Goal: Information Seeking & Learning: Learn about a topic

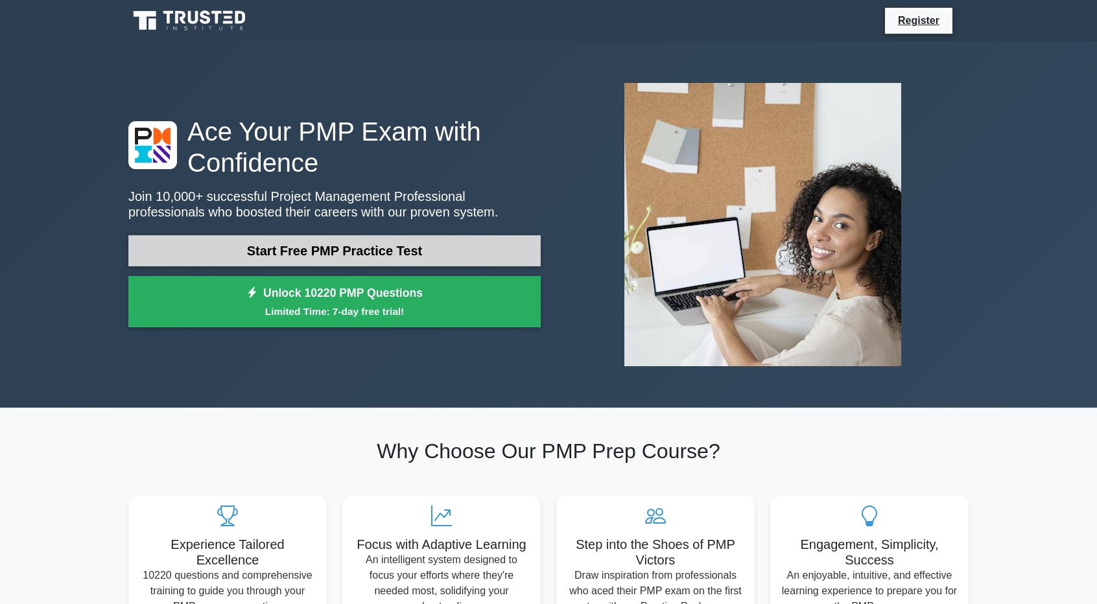
click at [392, 255] on link "Start Free PMP Practice Test" at bounding box center [334, 250] width 412 height 31
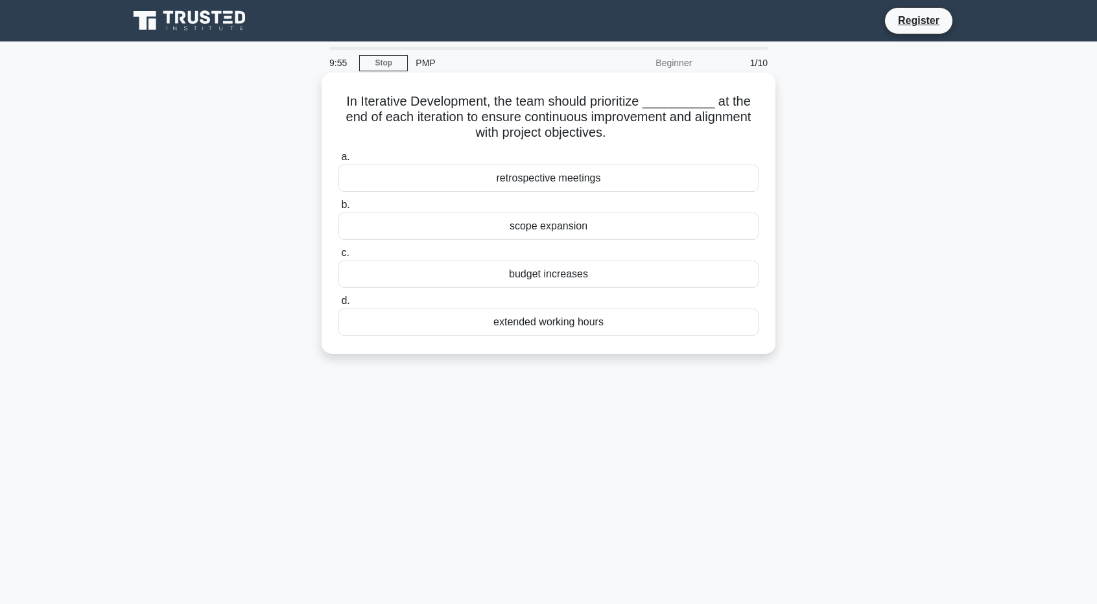
drag, startPoint x: 604, startPoint y: 123, endPoint x: 595, endPoint y: 124, distance: 9.2
click at [595, 124] on h5 "In Iterative Development, the team should prioritize __________ at the end of e…" at bounding box center [548, 117] width 423 height 48
click at [602, 130] on h5 "In Iterative Development, the team should prioritize __________ at the end of e…" at bounding box center [548, 117] width 423 height 48
drag, startPoint x: 412, startPoint y: 102, endPoint x: 363, endPoint y: 99, distance: 49.4
click at [363, 99] on h5 "In Iterative Development, the team should prioritize __________ at the end of e…" at bounding box center [548, 117] width 423 height 48
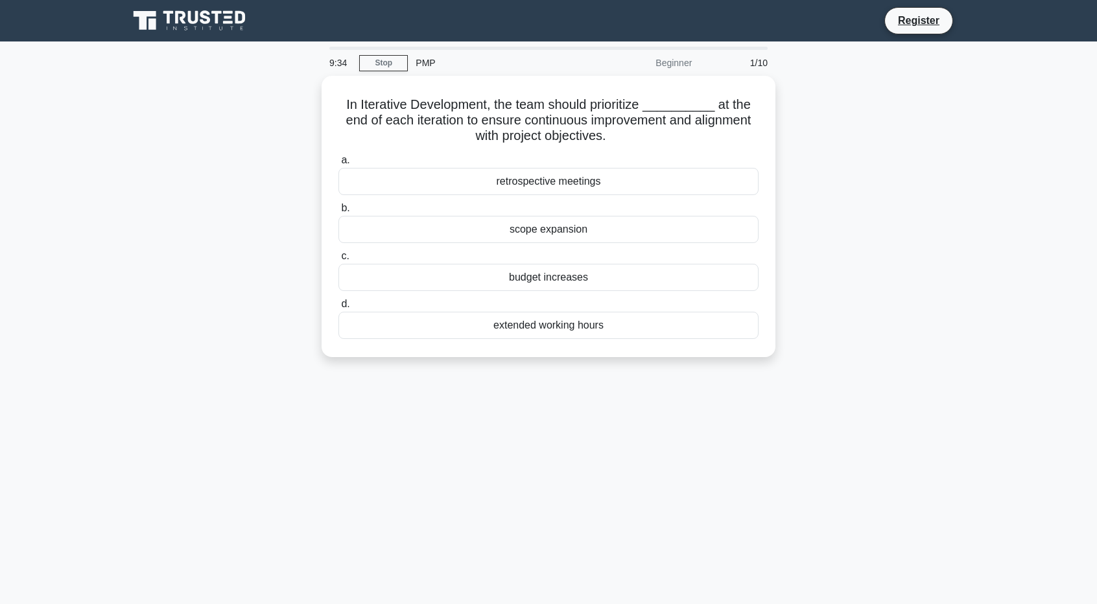
click at [833, 166] on div "In Iterative Development, the team should prioritize __________ at the end of e…" at bounding box center [549, 224] width 856 height 297
click at [821, 145] on div "In Iterative Development, the team should prioritize __________ at the end of e…" at bounding box center [549, 224] width 856 height 297
click at [819, 143] on div "In Iterative Development, the team should prioritize __________ at the end of e…" at bounding box center [549, 224] width 856 height 297
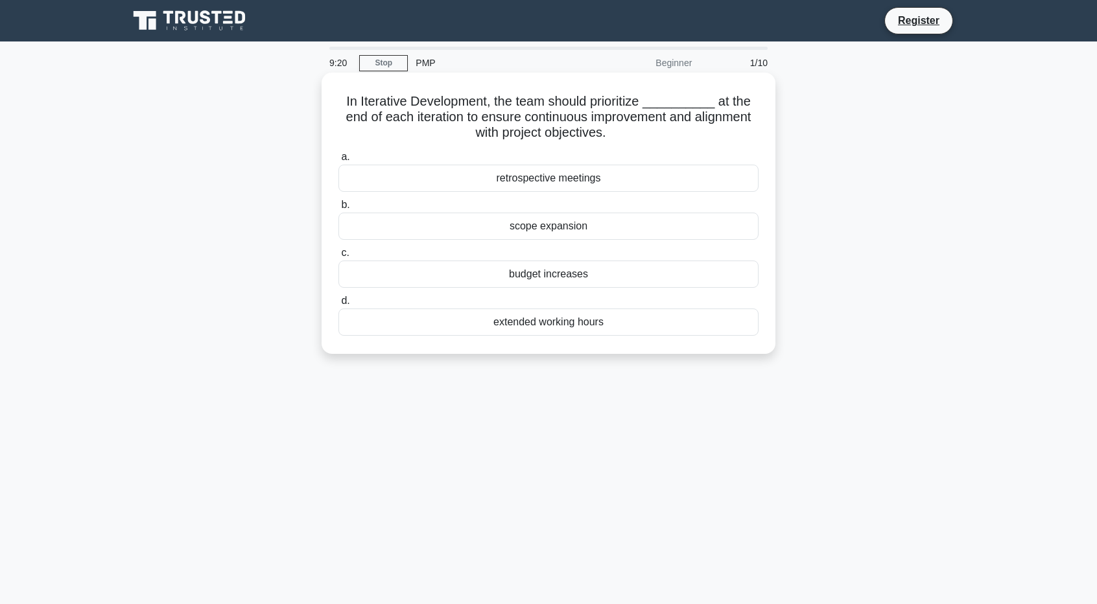
click at [624, 180] on div "retrospective meetings" at bounding box center [548, 178] width 420 height 27
click at [338, 161] on input "a. retrospective meetings" at bounding box center [338, 157] width 0 height 8
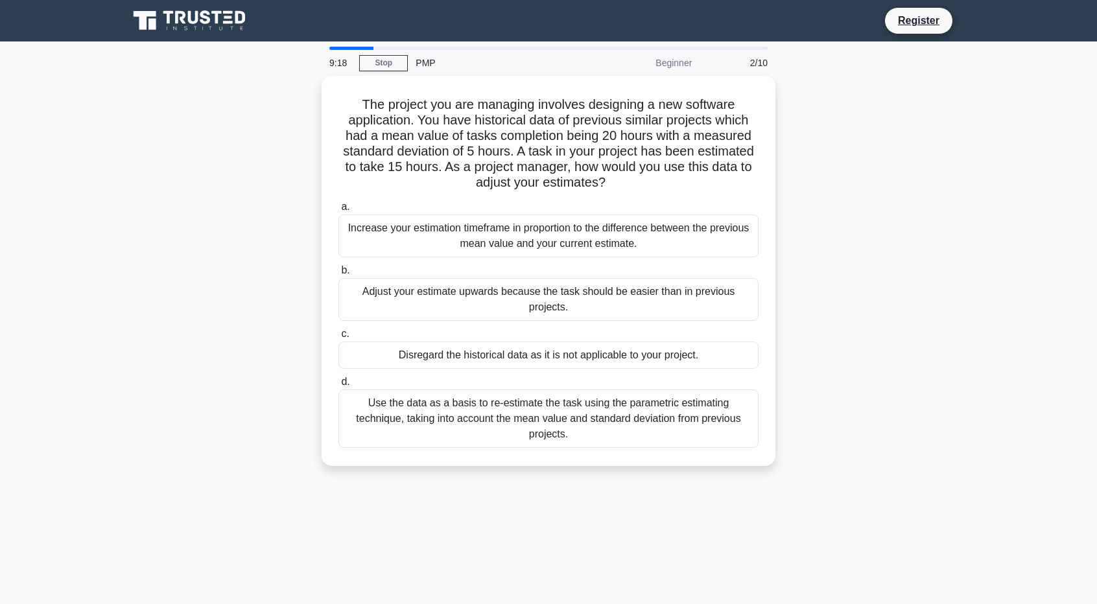
drag, startPoint x: 877, startPoint y: 300, endPoint x: 822, endPoint y: 231, distance: 88.1
click at [822, 231] on div "The project you are managing involves designing a new software application. You…" at bounding box center [549, 279] width 856 height 406
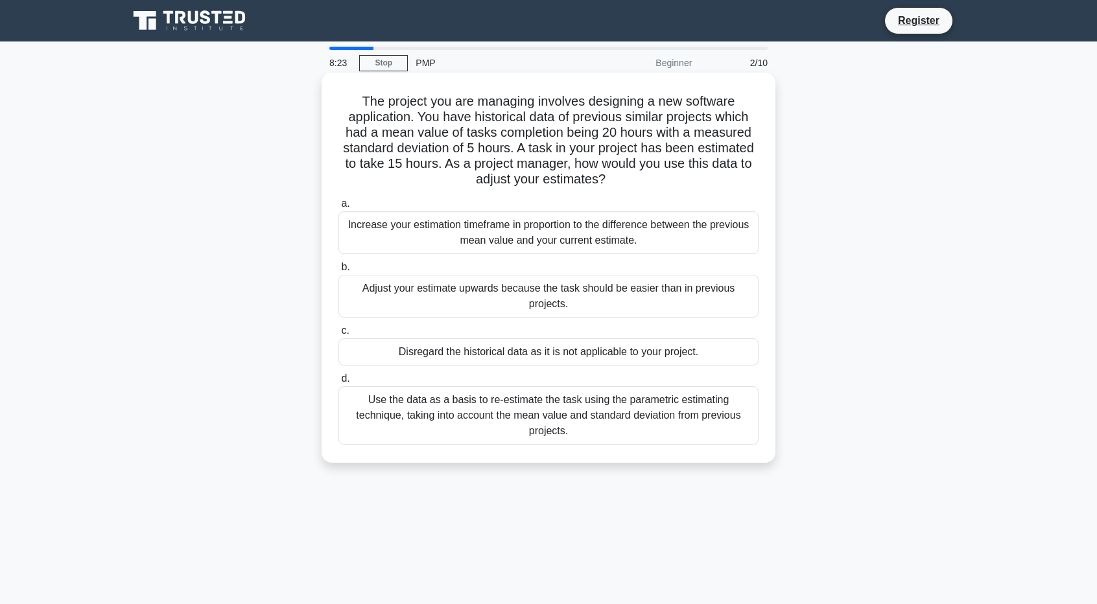
click at [611, 426] on div "Use the data as a basis to re-estimate the task using the parametric estimating…" at bounding box center [548, 415] width 420 height 58
click at [338, 383] on input "d. Use the data as a basis to re-estimate the task using the parametric estimat…" at bounding box center [338, 379] width 0 height 8
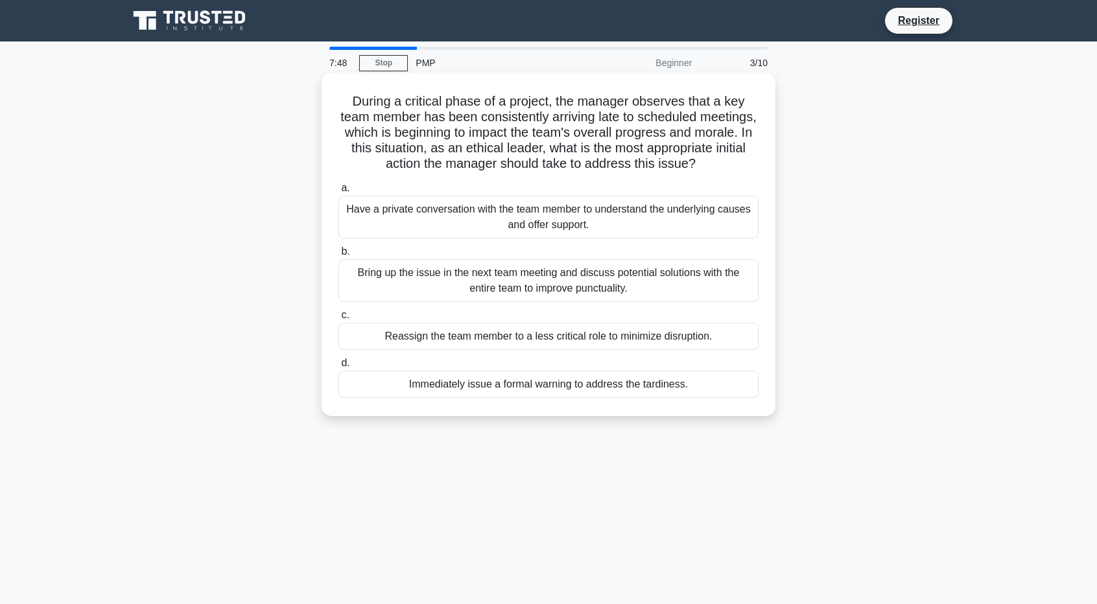
click at [554, 239] on div "Have a private conversation with the team member to understand the underlying c…" at bounding box center [548, 217] width 420 height 43
click at [338, 193] on input "a. Have a private conversation with the team member to understand the underlyin…" at bounding box center [338, 188] width 0 height 8
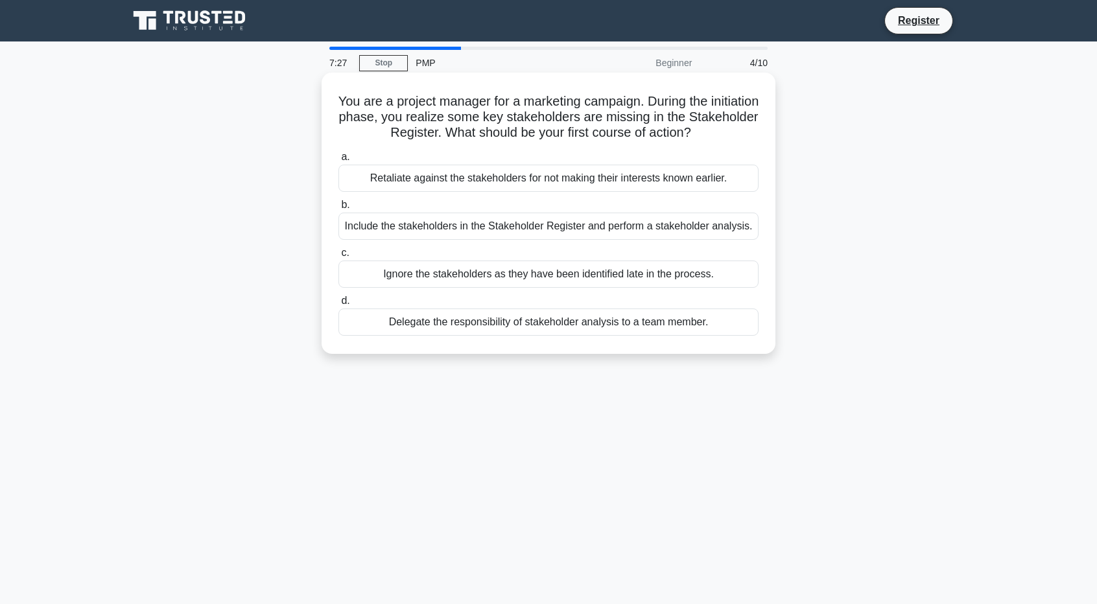
click at [449, 227] on div "Include the stakeholders in the Stakeholder Register and perform a stakeholder …" at bounding box center [548, 226] width 420 height 27
click at [530, 222] on div "Include the stakeholders in the Stakeholder Register and perform a stakeholder …" at bounding box center [548, 226] width 420 height 27
click at [338, 209] on input "b. Include the stakeholders in the Stakeholder Register and perform a stakehold…" at bounding box center [338, 205] width 0 height 8
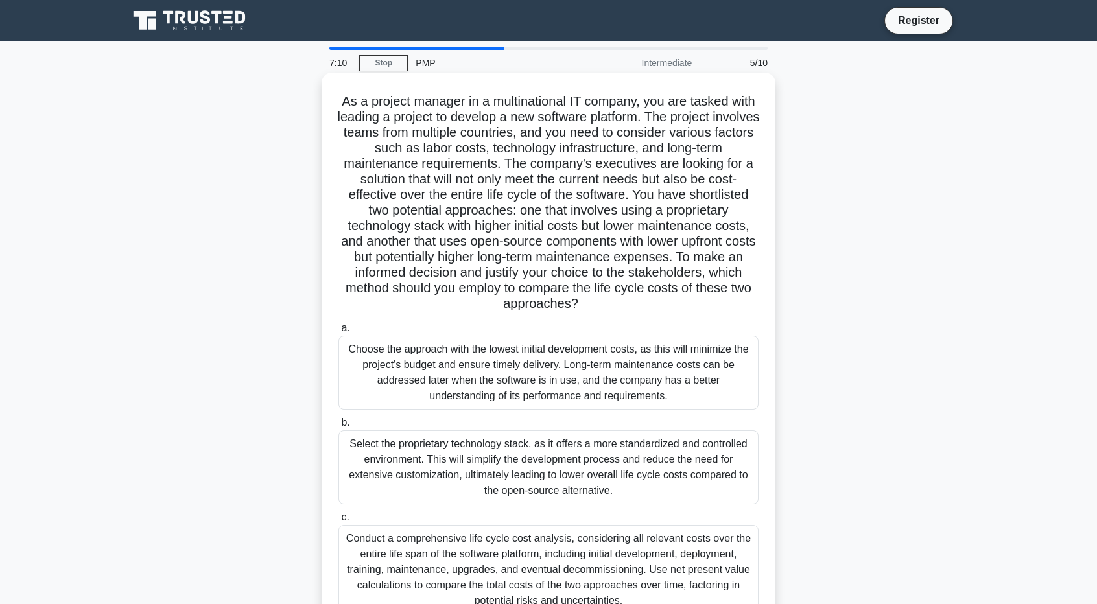
drag, startPoint x: 398, startPoint y: 200, endPoint x: 650, endPoint y: 307, distance: 273.9
click at [650, 307] on h5 "As a project manager in a multinational IT company, you are tasked with leading…" at bounding box center [548, 202] width 423 height 219
click at [594, 303] on icon ".spinner_0XTQ{transform-origin:center;animation:spinner_y6GP .75s linear infini…" at bounding box center [586, 305] width 16 height 16
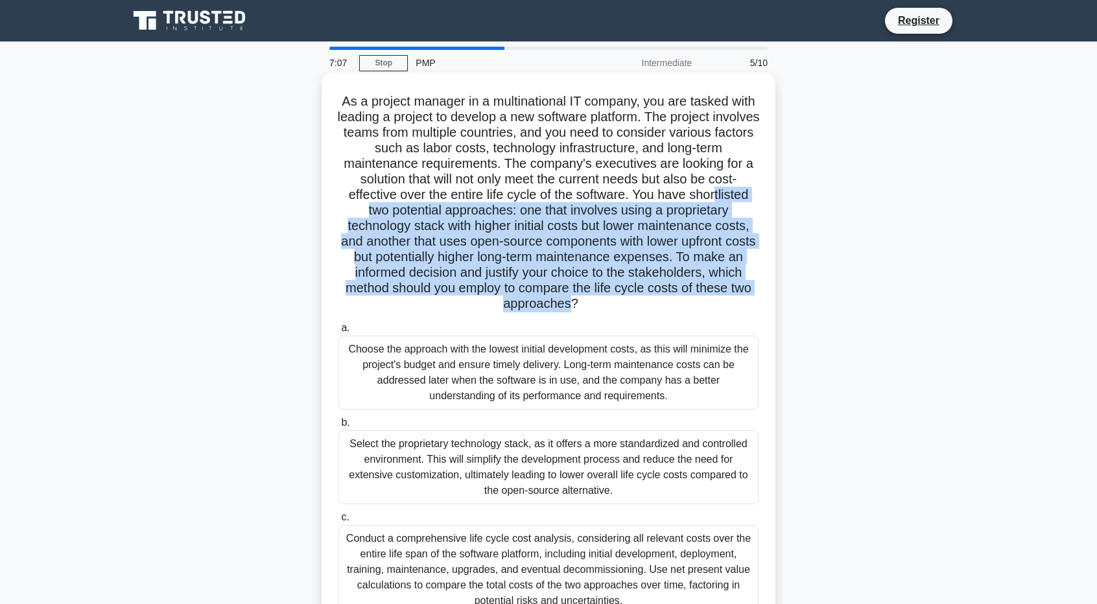
drag, startPoint x: 459, startPoint y: 220, endPoint x: 642, endPoint y: 300, distance: 199.7
click at [642, 300] on h5 "As a project manager in a multinational IT company, you are tasked with leading…" at bounding box center [548, 202] width 423 height 219
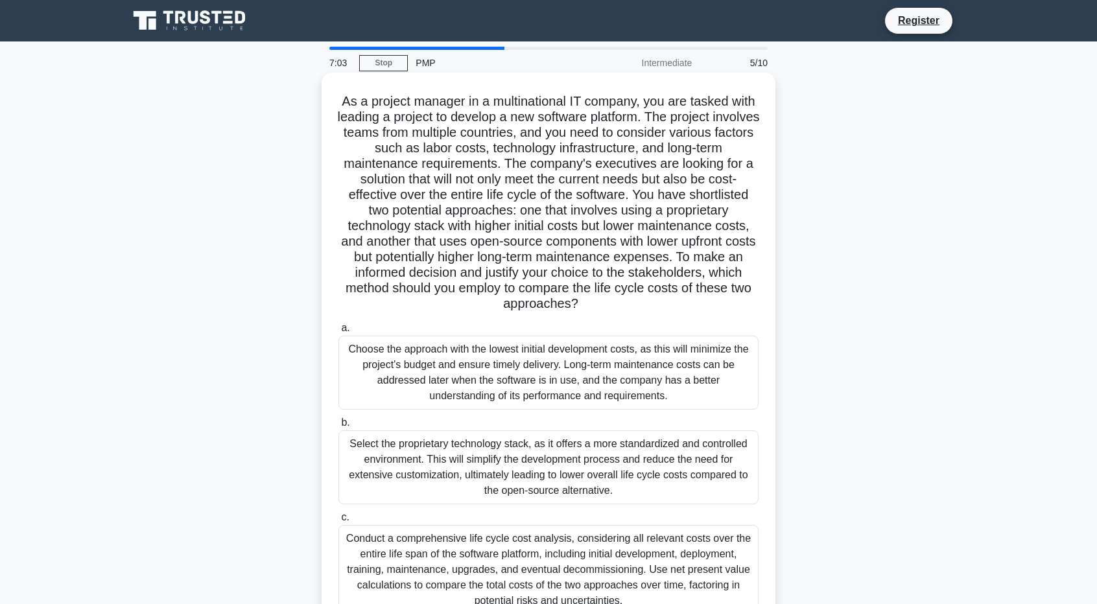
drag, startPoint x: 673, startPoint y: 308, endPoint x: 675, endPoint y: 195, distance: 112.8
click at [675, 195] on h5 "As a project manager in a multinational IT company, you are tasked with leading…" at bounding box center [548, 202] width 423 height 219
click at [619, 238] on h5 "As a project manager in a multinational IT company, you are tasked with leading…" at bounding box center [548, 202] width 423 height 219
drag, startPoint x: 604, startPoint y: 228, endPoint x: 676, endPoint y: 300, distance: 101.3
click at [676, 300] on h5 "As a project manager in a multinational IT company, you are tasked with leading…" at bounding box center [548, 202] width 423 height 219
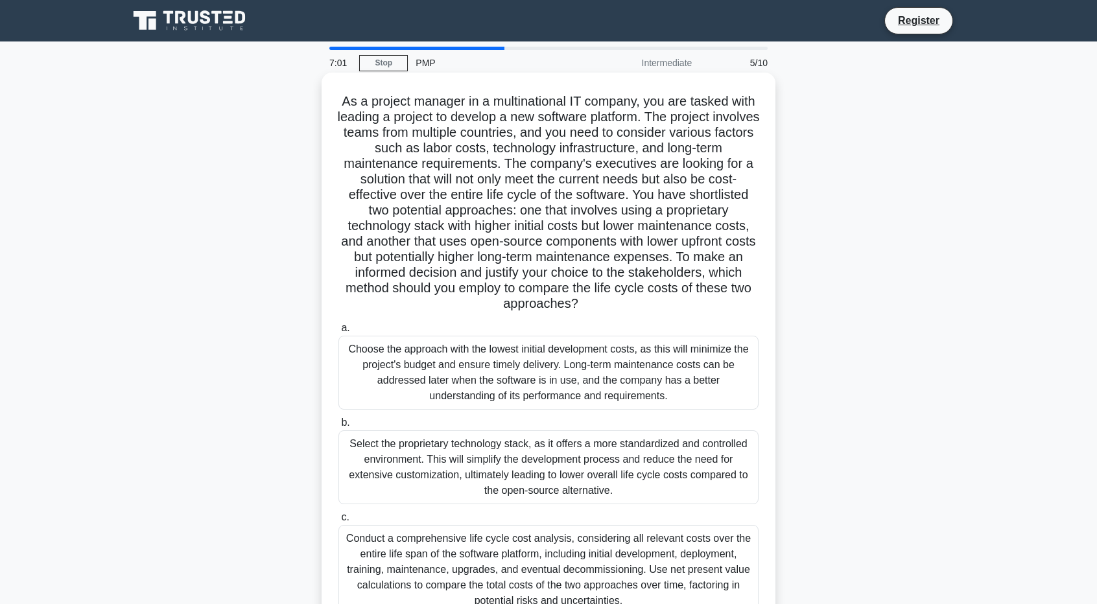
click at [676, 300] on h5 "As a project manager in a multinational IT company, you are tasked with leading…" at bounding box center [548, 202] width 423 height 219
drag, startPoint x: 656, startPoint y: 301, endPoint x: 360, endPoint y: 138, distance: 337.8
click at [360, 138] on h5 "As a project manager in a multinational IT company, you are tasked with leading…" at bounding box center [548, 202] width 423 height 219
click at [579, 285] on h5 "As a project manager in a multinational IT company, you are tasked with leading…" at bounding box center [548, 202] width 423 height 219
drag, startPoint x: 619, startPoint y: 293, endPoint x: 392, endPoint y: 165, distance: 261.0
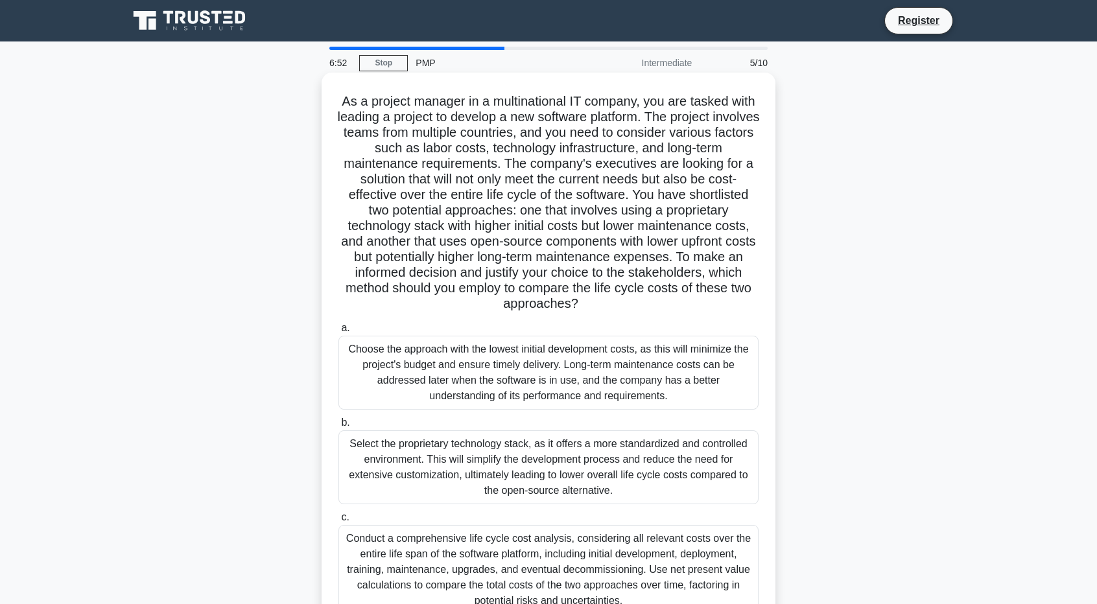
click at [392, 165] on div "As a project manager in a multinational IT company, you are tasked with leading…" at bounding box center [548, 400] width 443 height 644
click at [609, 257] on h5 "As a project manager in a multinational IT company, you are tasked with leading…" at bounding box center [548, 202] width 423 height 219
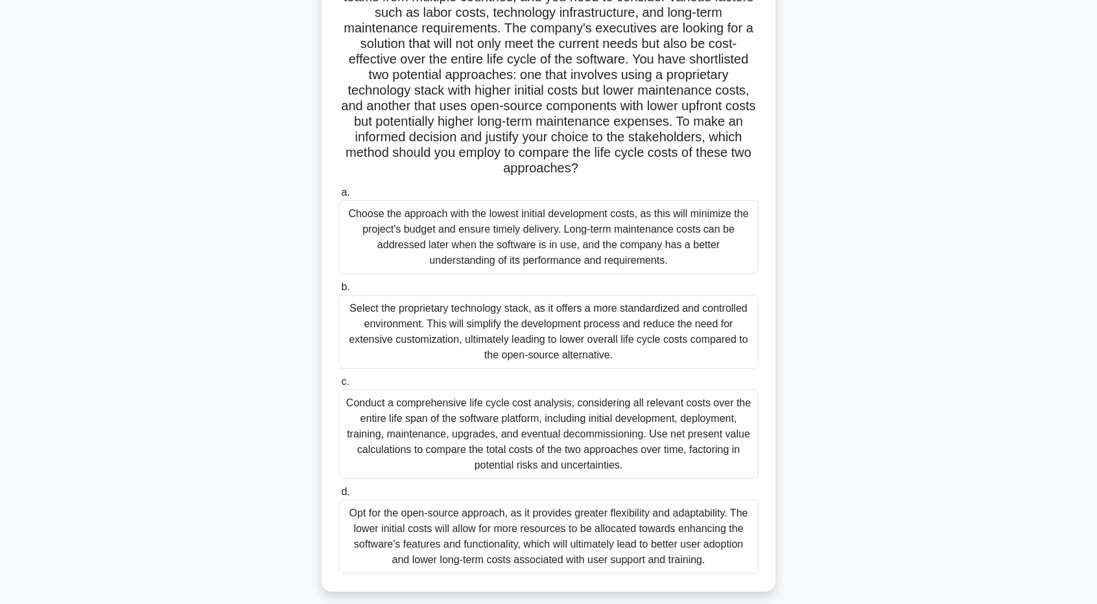
scroll to position [147, 0]
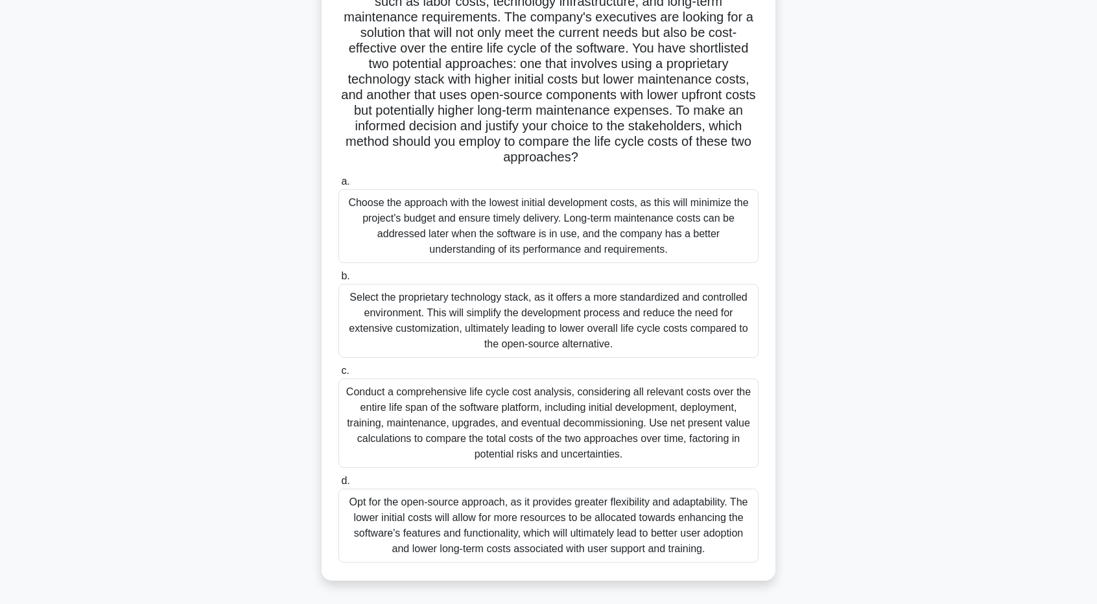
click at [580, 432] on div "Conduct a comprehensive life cycle cost analysis, considering all relevant cost…" at bounding box center [548, 423] width 420 height 89
click at [338, 375] on input "c. Conduct a comprehensive life cycle cost analysis, considering all relevant c…" at bounding box center [338, 371] width 0 height 8
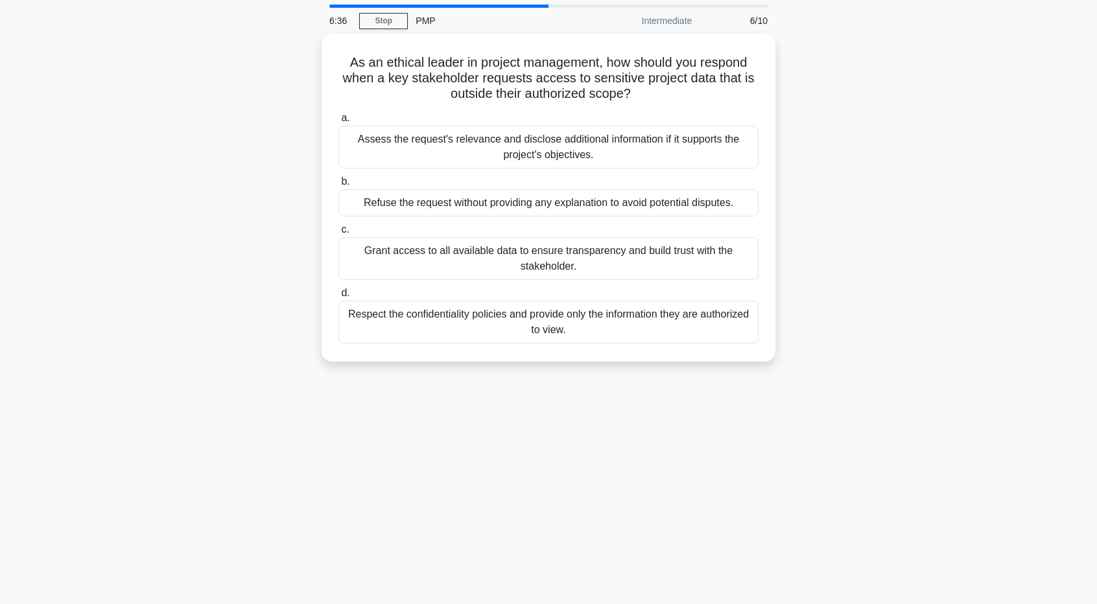
scroll to position [0, 0]
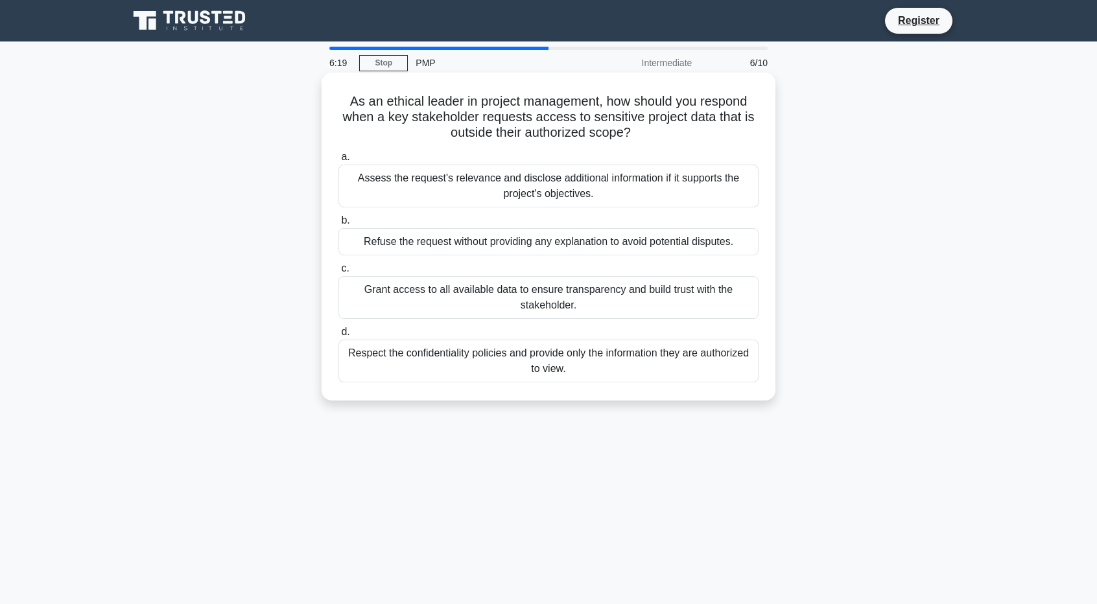
click at [598, 199] on div "Assess the request's relevance and disclose additional information if it suppor…" at bounding box center [548, 186] width 420 height 43
click at [338, 161] on input "a. Assess the request's relevance and disclose additional information if it sup…" at bounding box center [338, 157] width 0 height 8
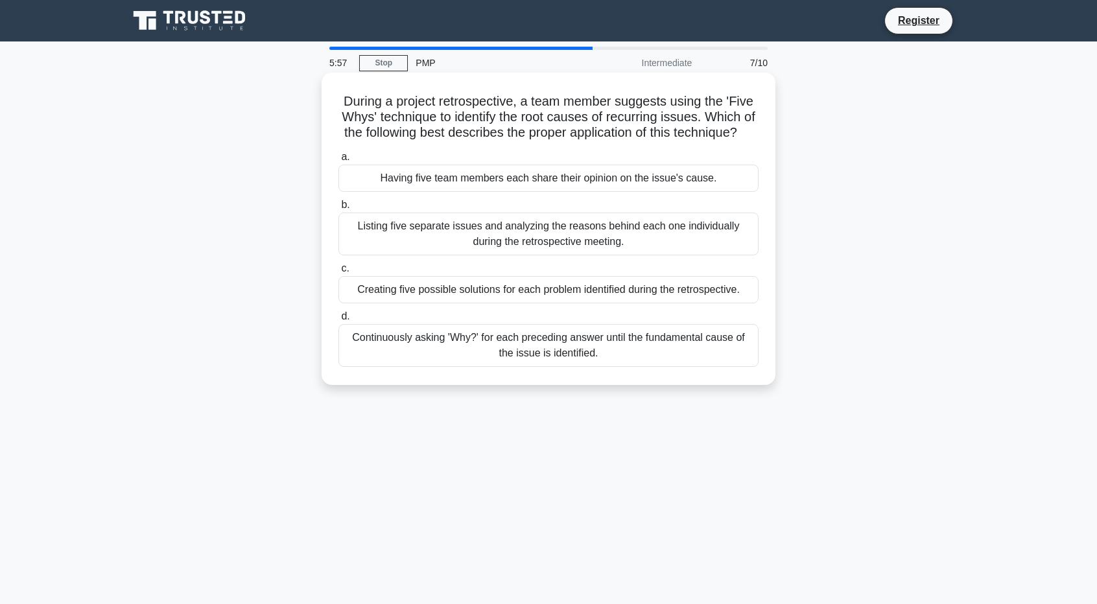
click at [568, 255] on div "Listing five separate issues and analyzing the reasons behind each one individu…" at bounding box center [548, 234] width 420 height 43
click at [338, 209] on input "b. Listing five separate issues and analyzing the reasons behind each one indiv…" at bounding box center [338, 205] width 0 height 8
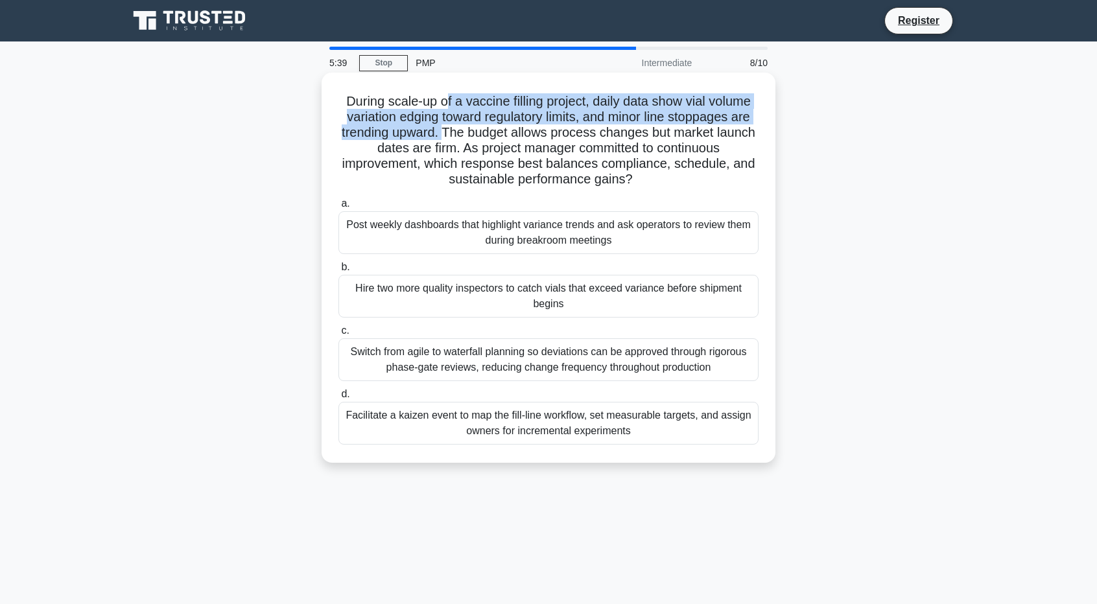
drag, startPoint x: 467, startPoint y: 102, endPoint x: 463, endPoint y: 134, distance: 32.6
click at [463, 134] on h5 "During scale-up of a vaccine filling project, daily data show vial volume varia…" at bounding box center [548, 140] width 423 height 95
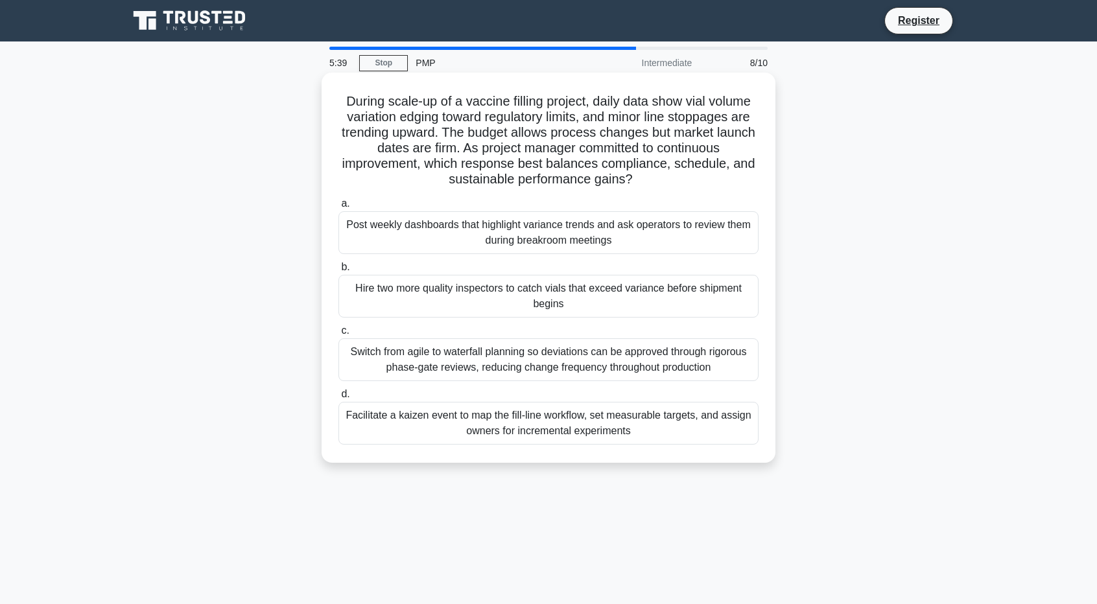
click at [477, 136] on h5 "During scale-up of a vaccine filling project, daily data show vial volume varia…" at bounding box center [548, 140] width 423 height 95
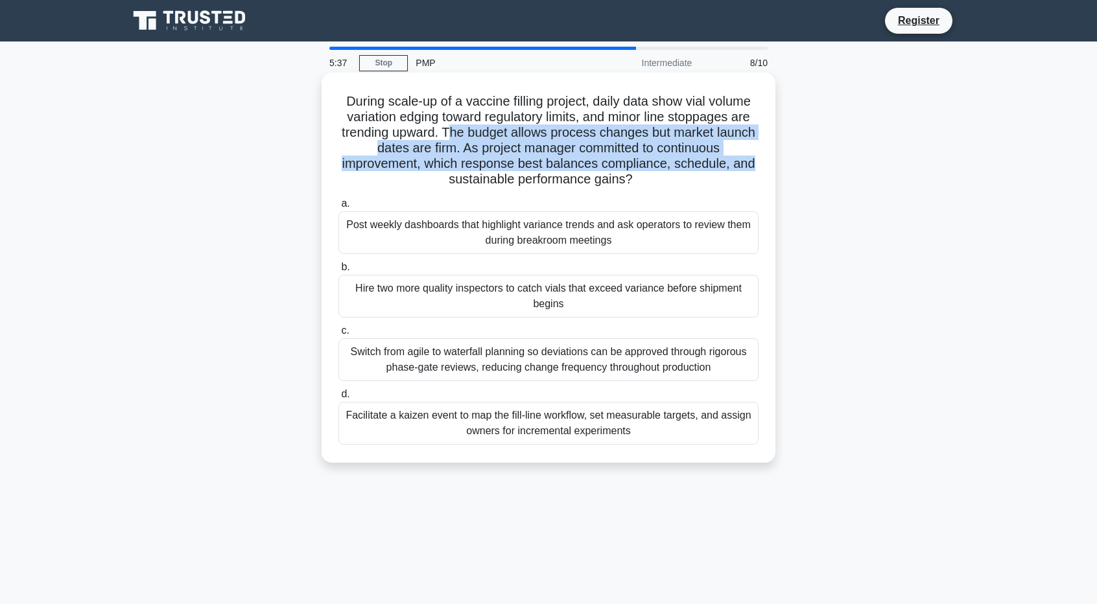
drag, startPoint x: 472, startPoint y: 133, endPoint x: 755, endPoint y: 156, distance: 283.6
click at [755, 156] on h5 "During scale-up of a vaccine filling project, daily data show vial volume varia…" at bounding box center [548, 140] width 423 height 95
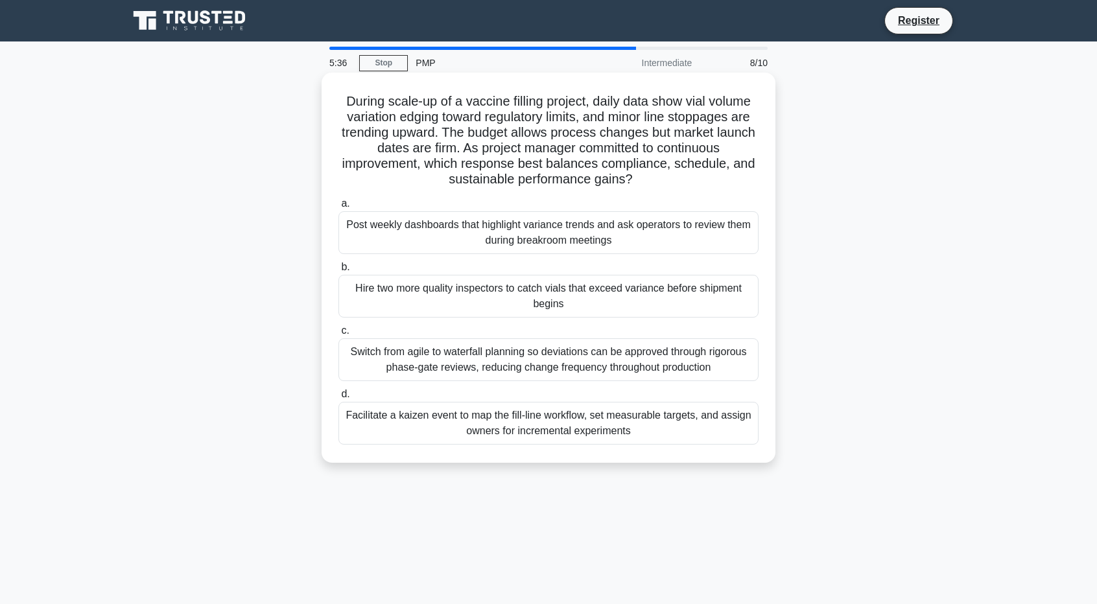
click at [560, 237] on div "Post weekly dashboards that highlight variance trends and ask operators to revi…" at bounding box center [548, 232] width 420 height 43
click at [338, 208] on input "a. Post weekly dashboards that highlight variance trends and ask operators to r…" at bounding box center [338, 204] width 0 height 8
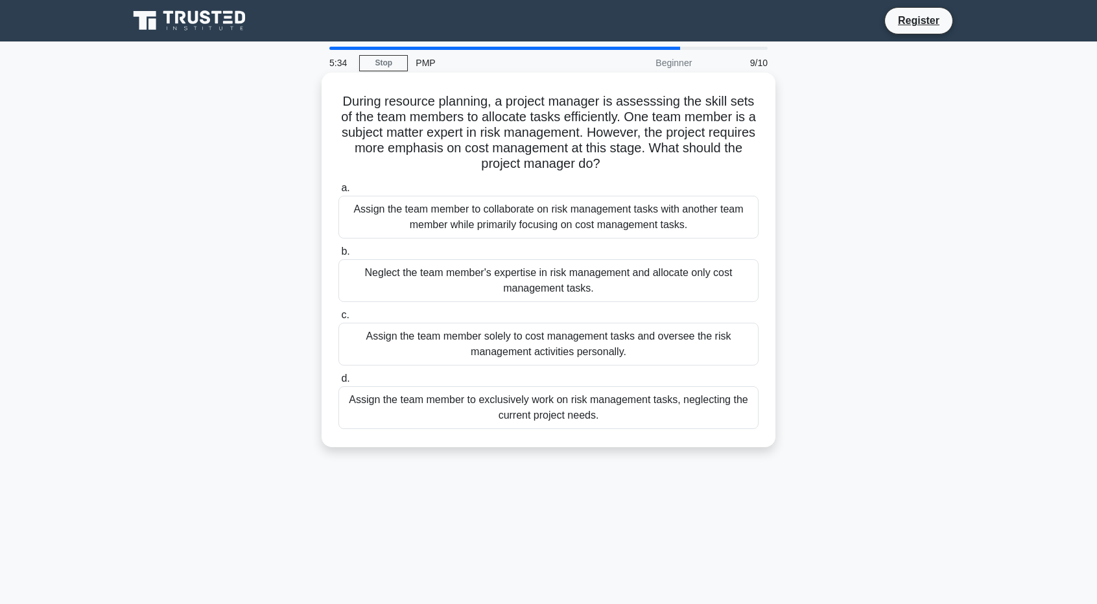
click at [630, 214] on div "Assign the team member to collaborate on risk management tasks with another tea…" at bounding box center [548, 217] width 420 height 43
click at [338, 193] on input "a. Assign the team member to collaborate on risk management tasks with another …" at bounding box center [338, 188] width 0 height 8
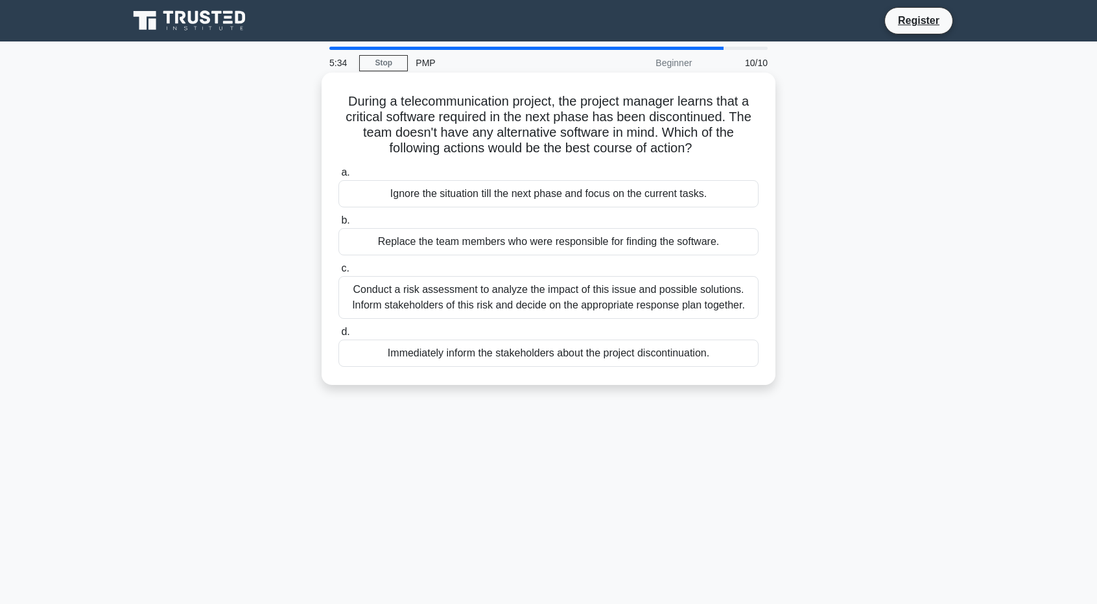
click at [596, 170] on label "a. Ignore the situation till the next phase and focus on the current tasks." at bounding box center [548, 186] width 420 height 43
click at [338, 170] on input "a. Ignore the situation till the next phase and focus on the current tasks." at bounding box center [338, 173] width 0 height 8
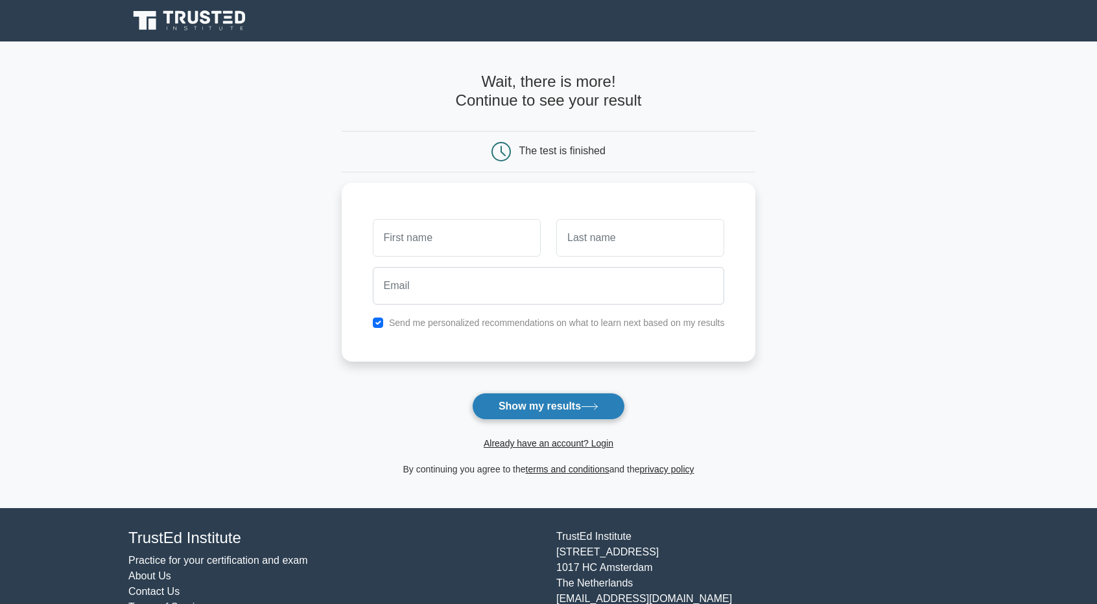
click at [550, 408] on button "Show my results" at bounding box center [548, 406] width 153 height 27
click at [550, 404] on button "Show my results" at bounding box center [548, 406] width 153 height 27
